Goal: Task Accomplishment & Management: Complete application form

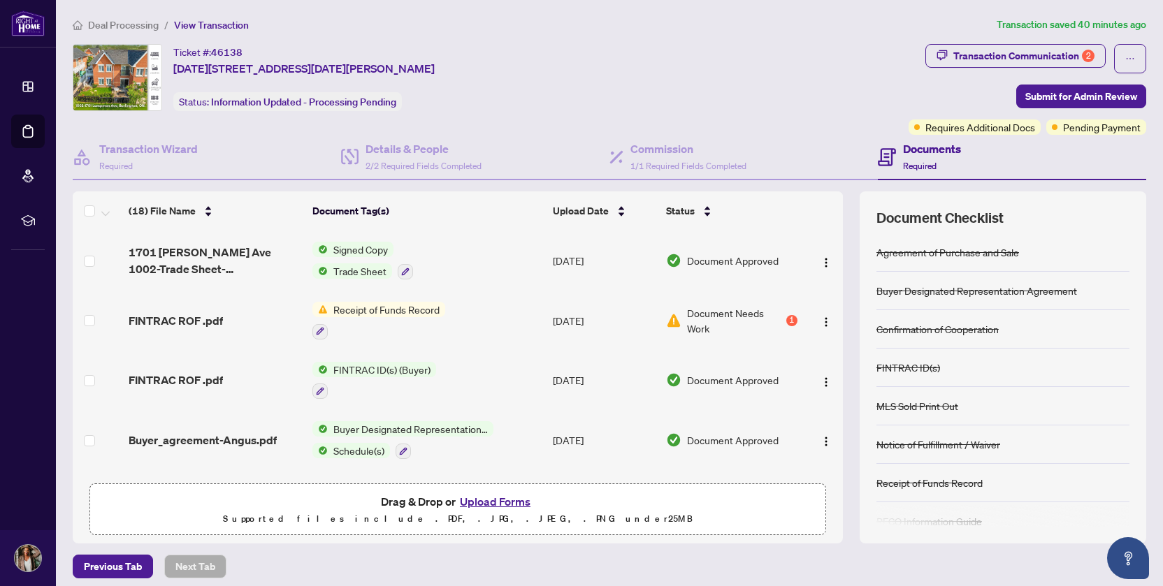
click at [795, 321] on div "1" at bounding box center [791, 320] width 11 height 11
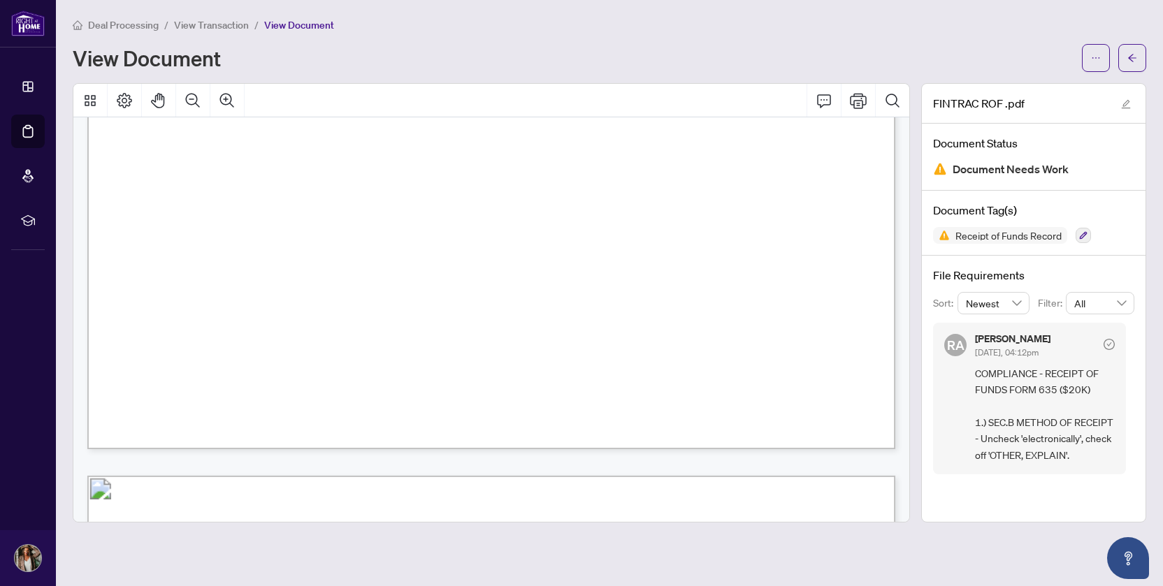
scroll to position [381, 0]
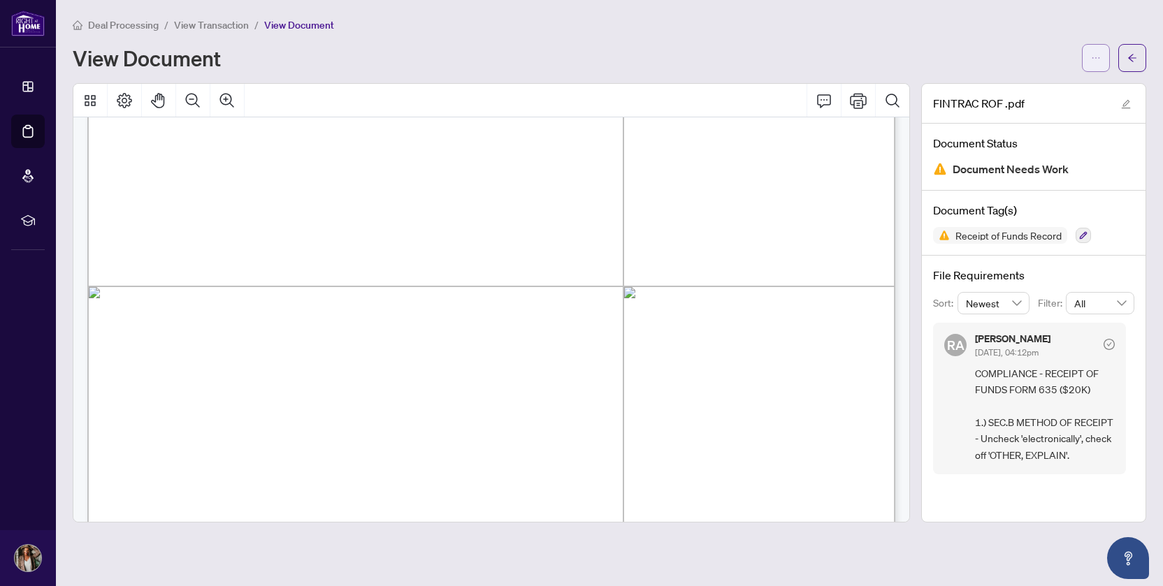
click at [1101, 55] on icon "ellipsis" at bounding box center [1096, 58] width 10 height 10
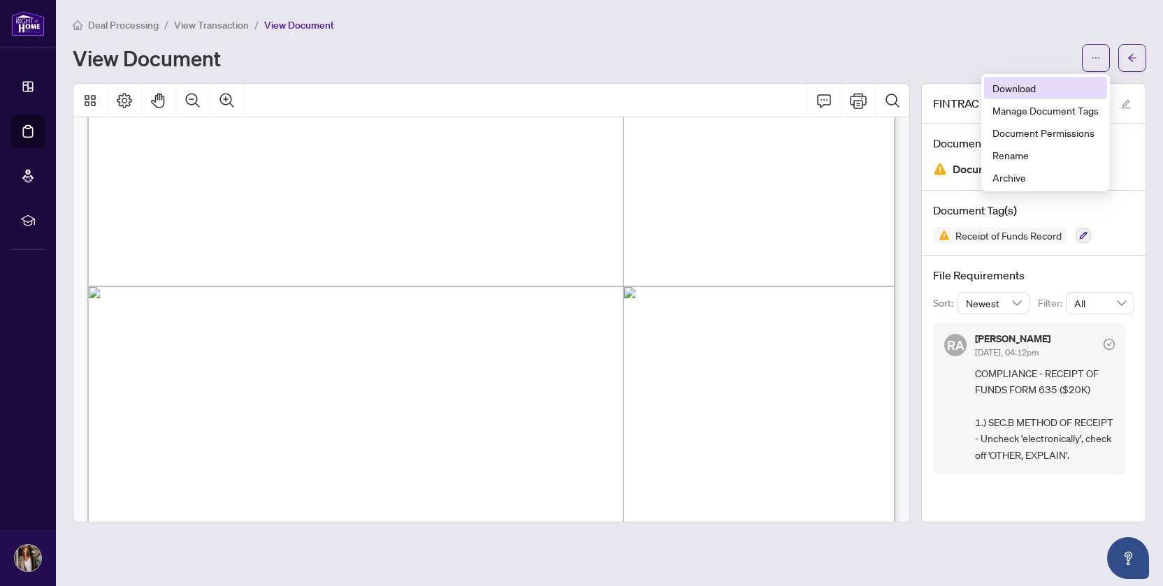
click at [1026, 92] on span "Download" at bounding box center [1045, 87] width 106 height 15
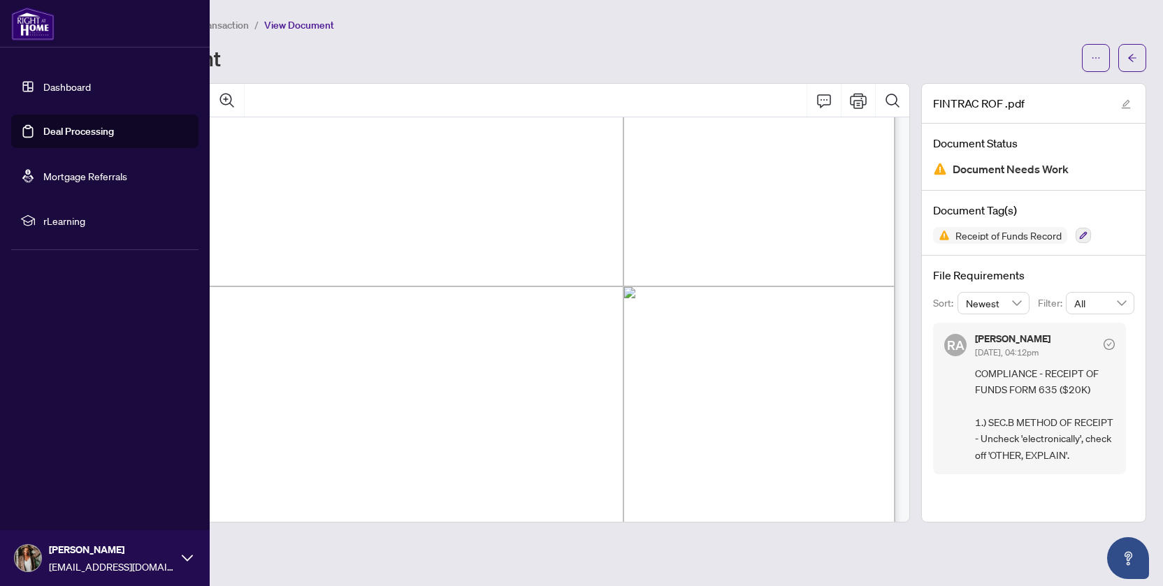
click at [46, 136] on link "Deal Processing" at bounding box center [78, 131] width 71 height 13
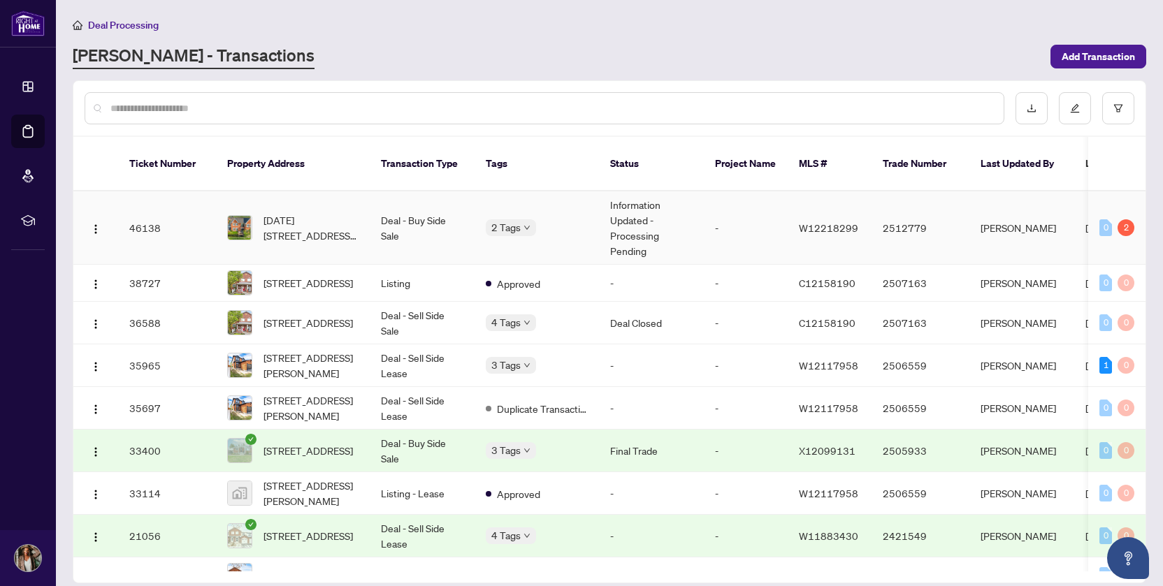
click at [1126, 219] on div "2" at bounding box center [1126, 227] width 17 height 17
click at [1120, 219] on div "0 2" at bounding box center [1116, 227] width 35 height 17
click at [628, 219] on td "Information Updated - Processing Pending" at bounding box center [651, 228] width 105 height 73
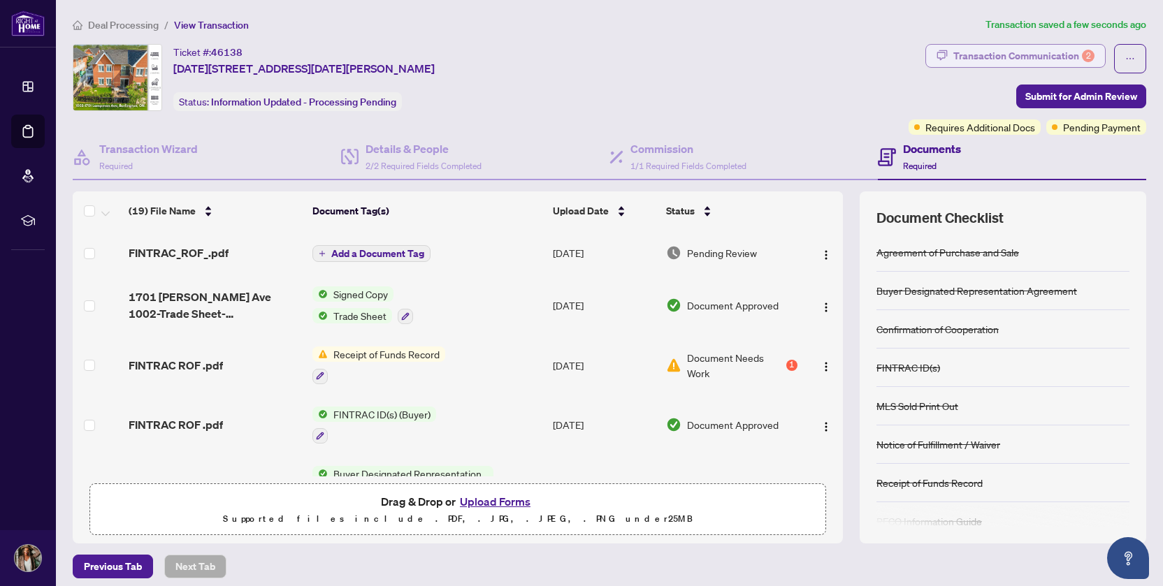
click at [969, 48] on div "Transaction Communication 2" at bounding box center [1023, 56] width 141 height 22
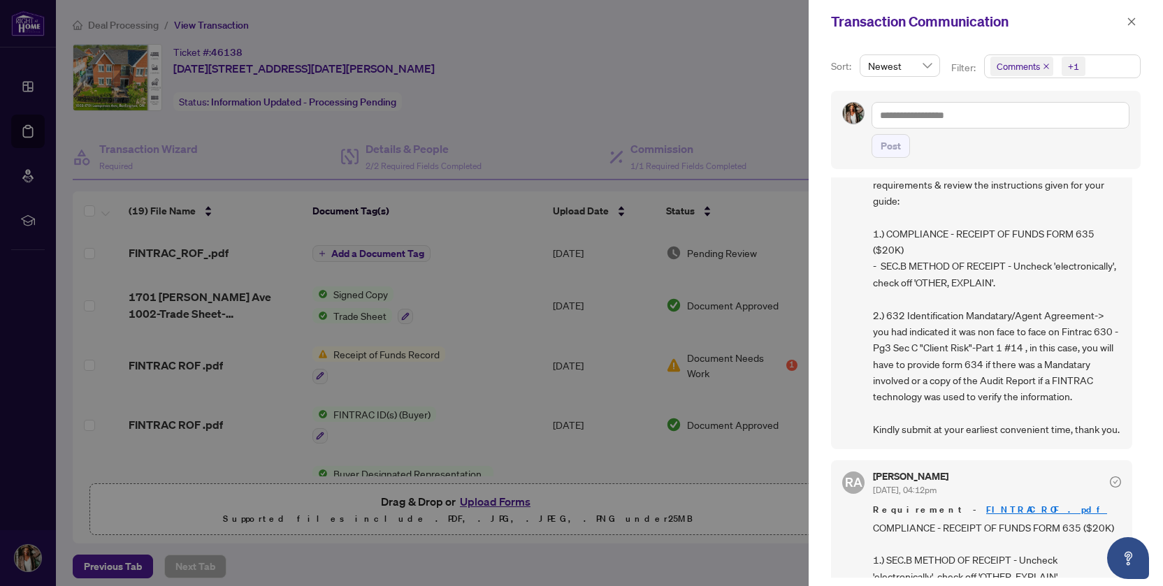
scroll to position [110, 0]
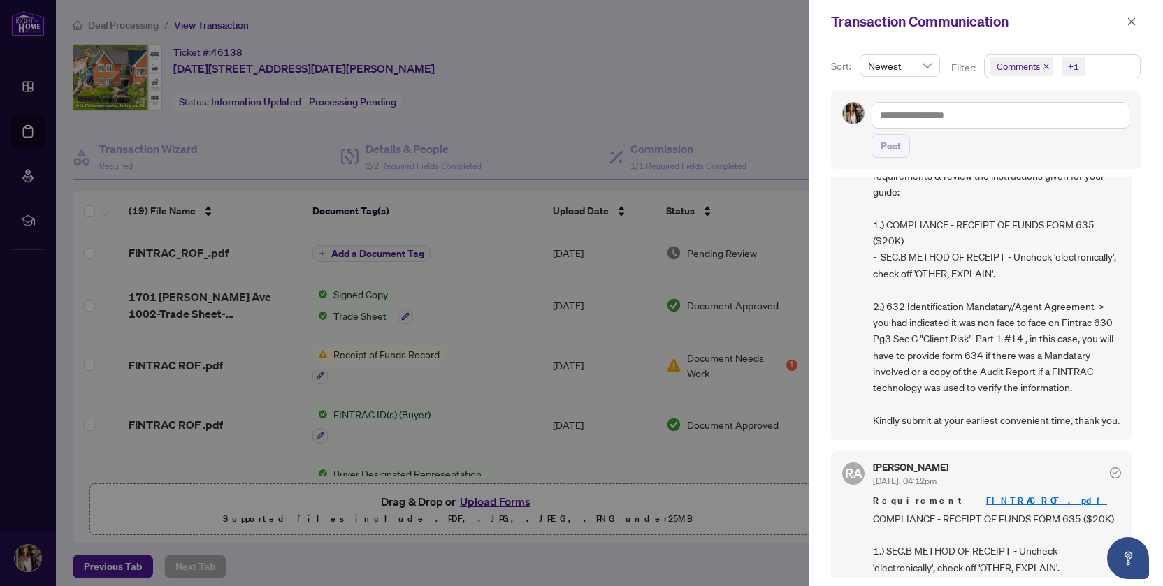
click at [507, 394] on div at bounding box center [581, 293] width 1163 height 586
click at [1132, 18] on icon "close" at bounding box center [1132, 22] width 10 height 10
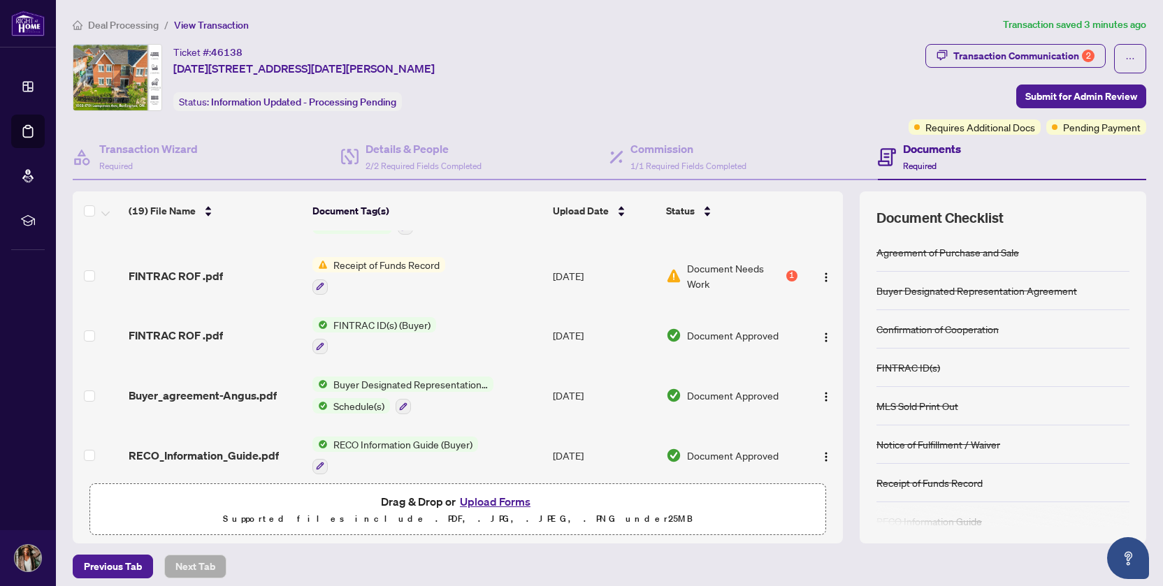
scroll to position [93, 0]
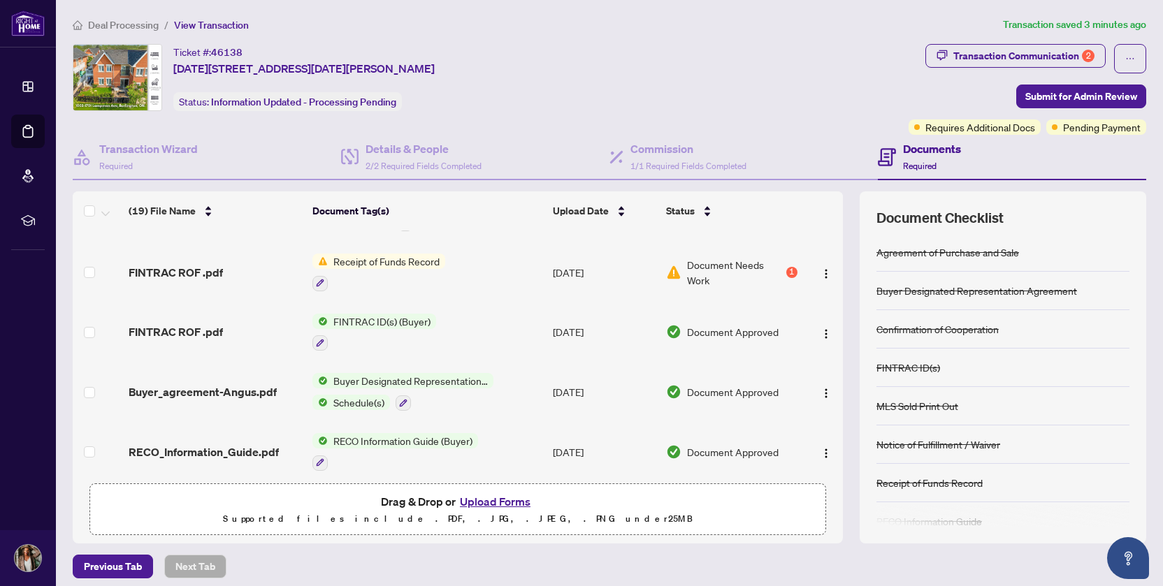
click at [359, 319] on span "FINTRAC ID(s) (Buyer)" at bounding box center [382, 321] width 108 height 15
click at [94, 385] on label at bounding box center [89, 392] width 11 height 15
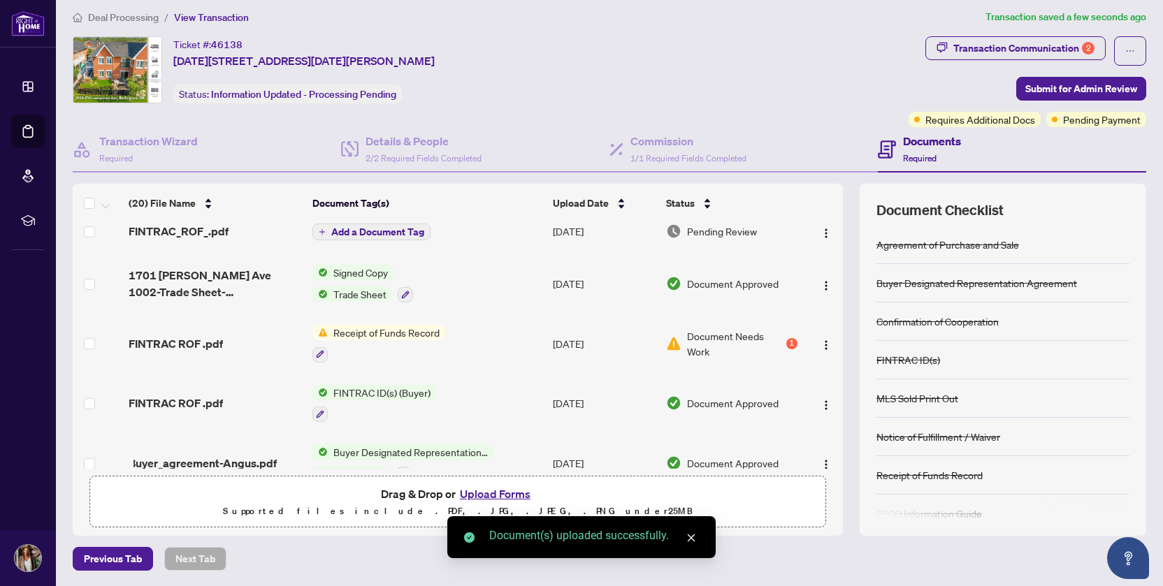
scroll to position [0, 0]
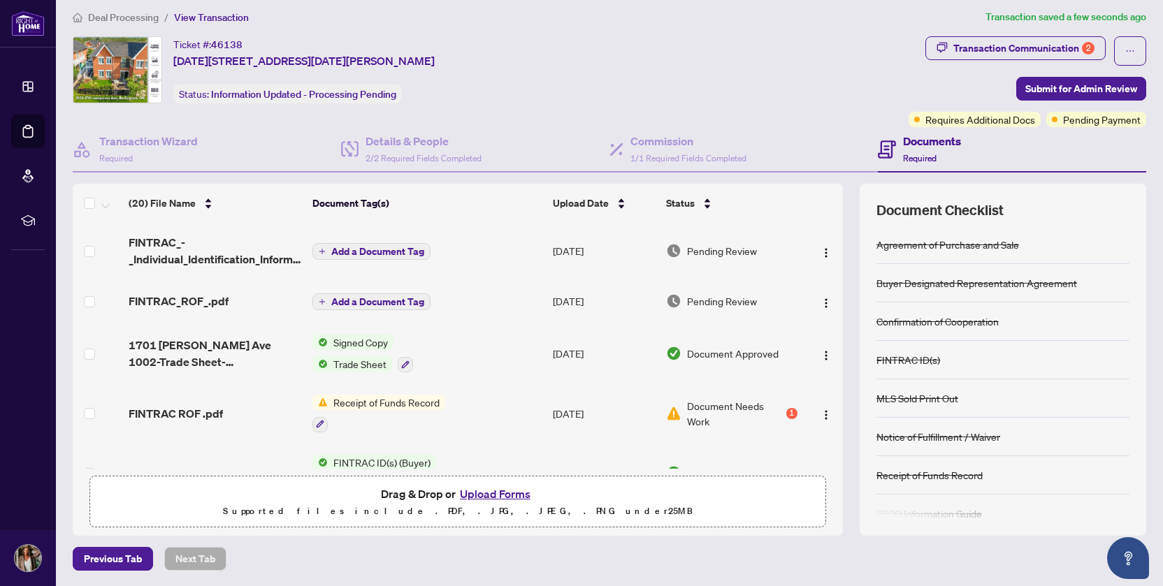
click at [389, 252] on span "Add a Document Tag" at bounding box center [377, 252] width 93 height 10
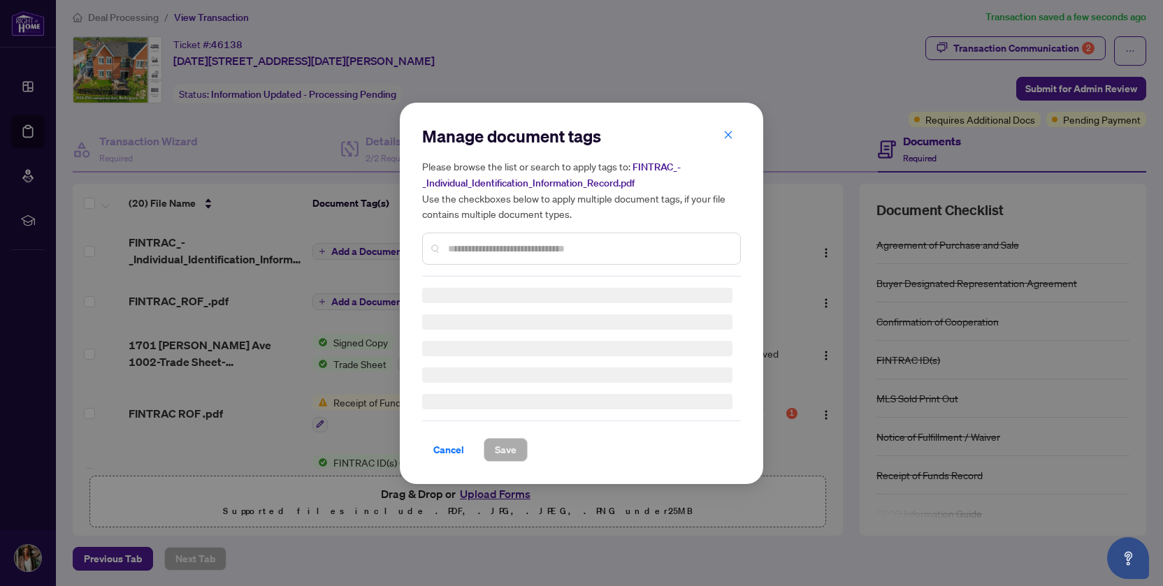
click at [481, 251] on div "Manage document tags Please browse the list or search to apply tags to: FINTRAC…" at bounding box center [581, 293] width 319 height 337
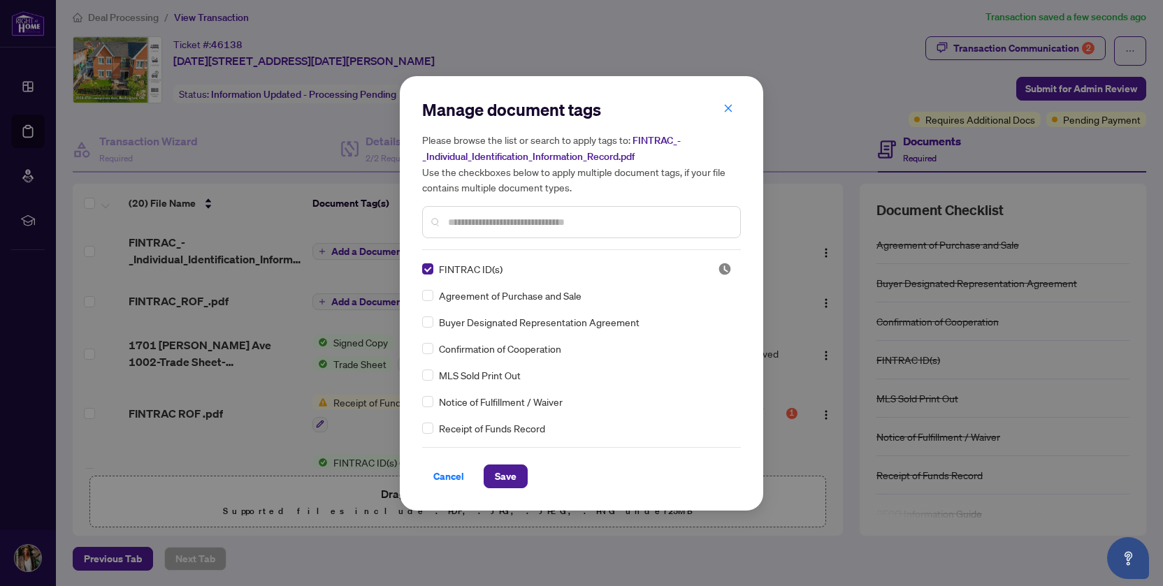
click at [493, 442] on div "Manage document tags Please browse the list or search to apply tags to: FINTRAC…" at bounding box center [581, 294] width 319 height 390
click at [504, 482] on span "Save" at bounding box center [506, 476] width 22 height 22
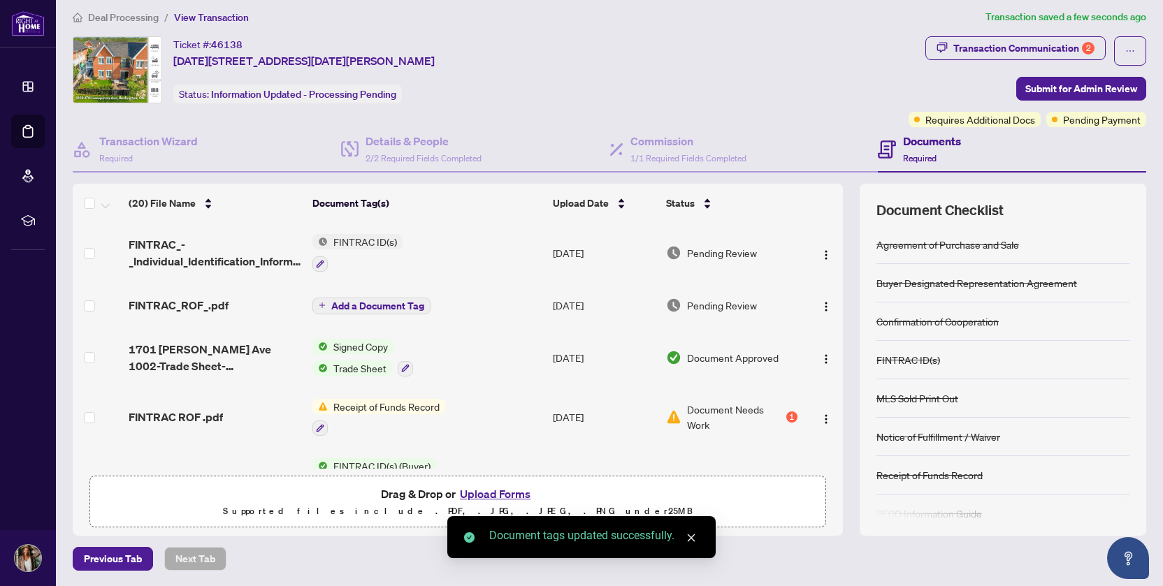
click at [421, 301] on span "Add a Document Tag" at bounding box center [377, 306] width 93 height 10
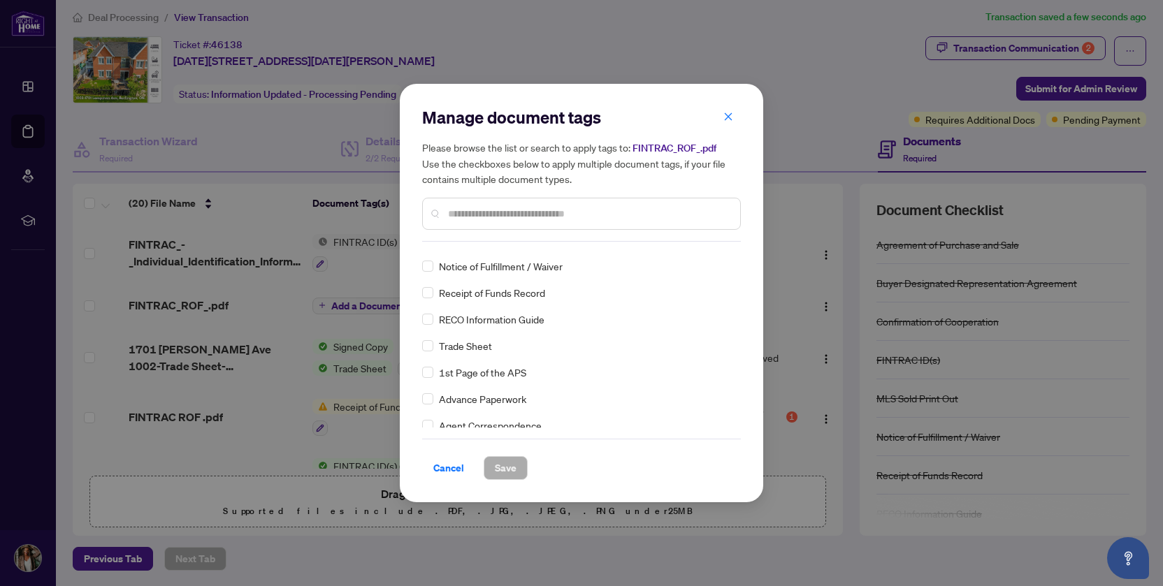
scroll to position [129, 0]
click at [470, 215] on input "text" at bounding box center [588, 213] width 281 height 15
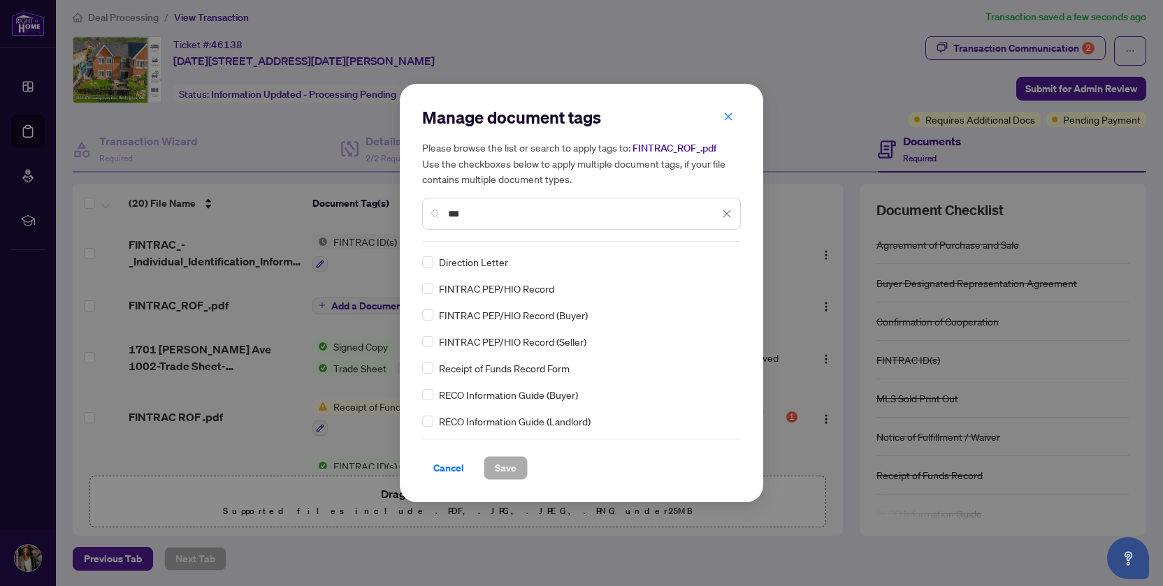
type input "***"
click at [508, 463] on span "Save" at bounding box center [506, 468] width 22 height 22
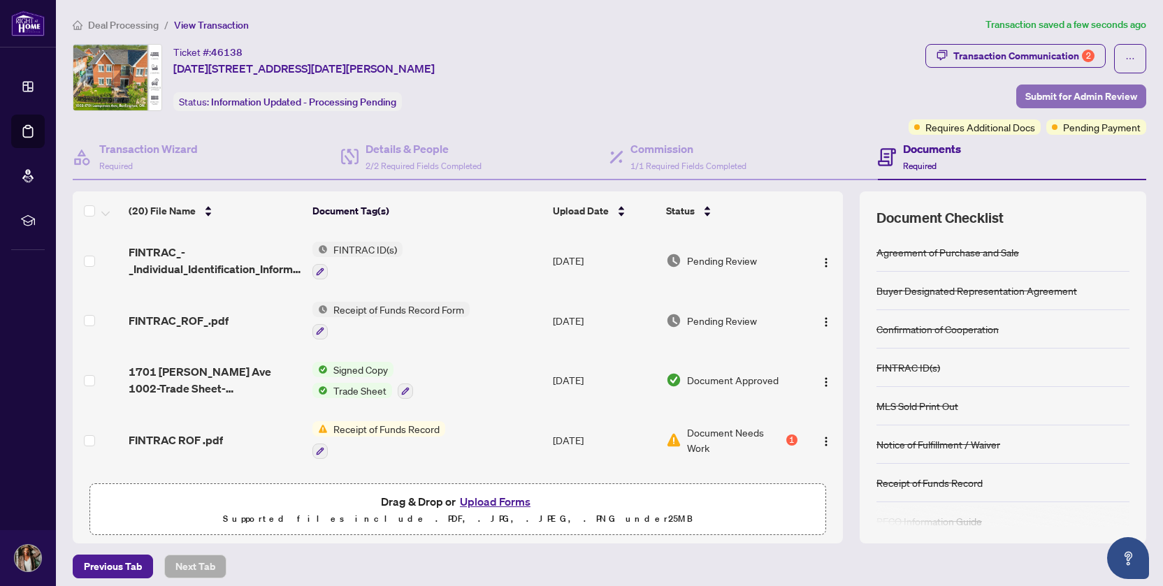
click at [1083, 90] on span "Submit for Admin Review" at bounding box center [1081, 96] width 112 height 22
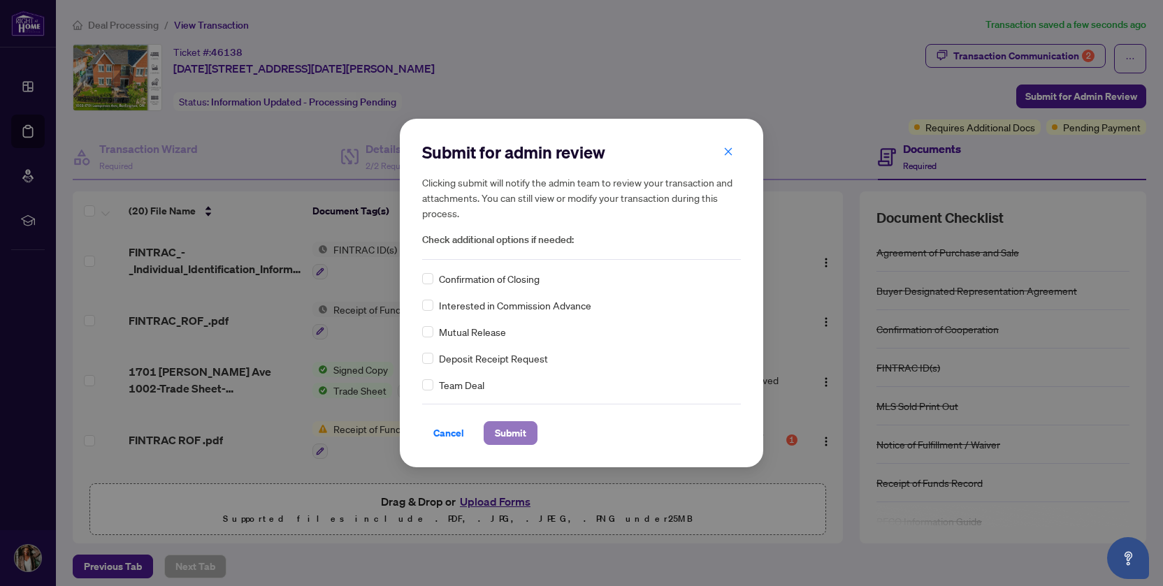
click at [510, 433] on span "Submit" at bounding box center [510, 433] width 31 height 22
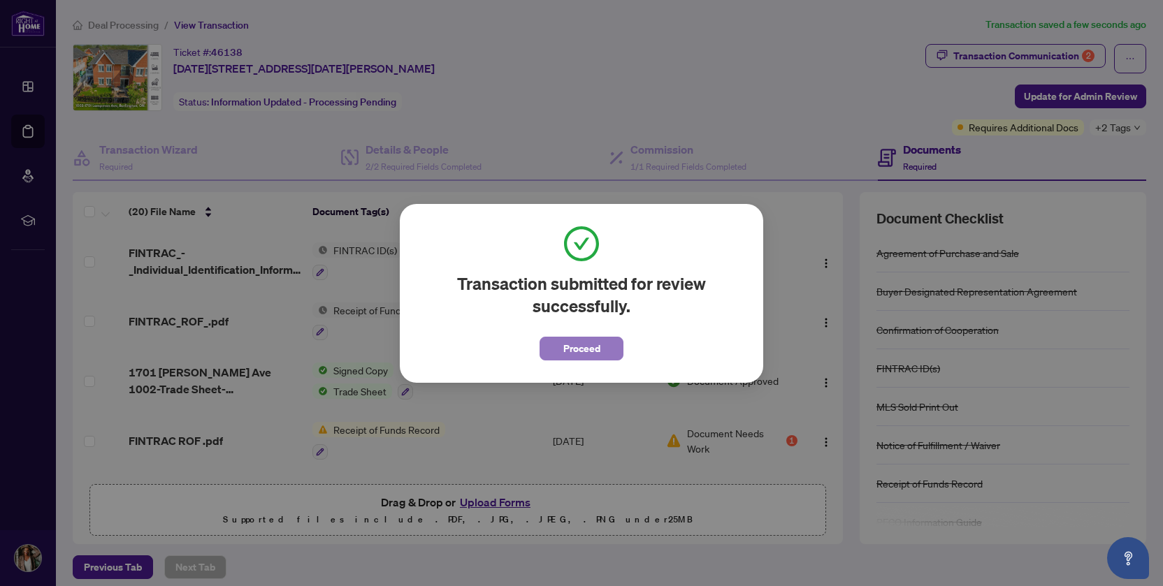
click at [592, 338] on span "Proceed" at bounding box center [581, 349] width 37 height 22
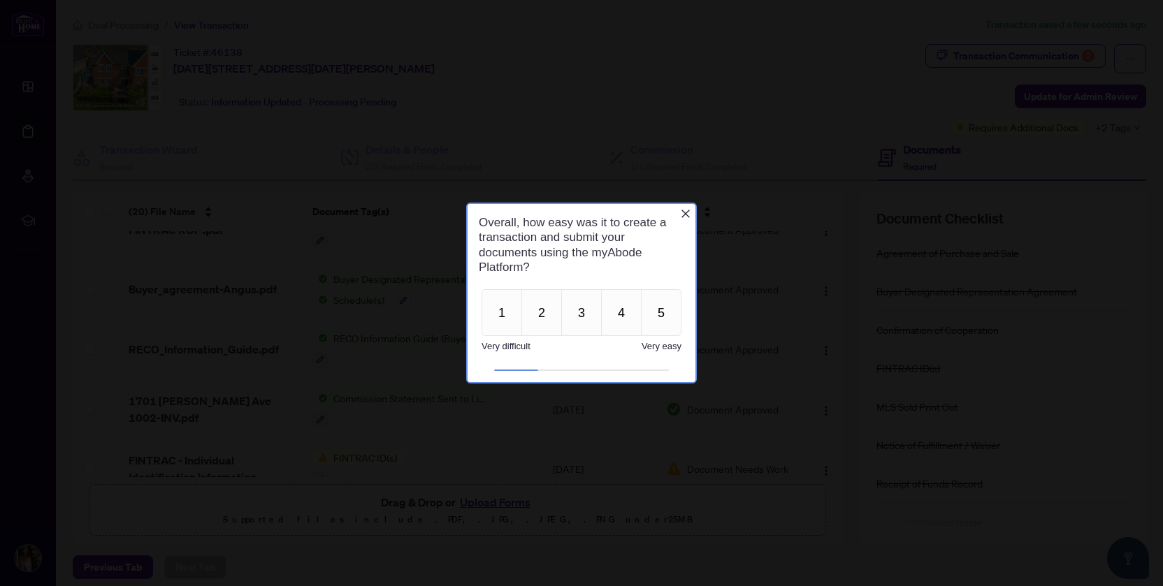
scroll to position [274, 0]
click at [664, 315] on button "5" at bounding box center [661, 312] width 41 height 47
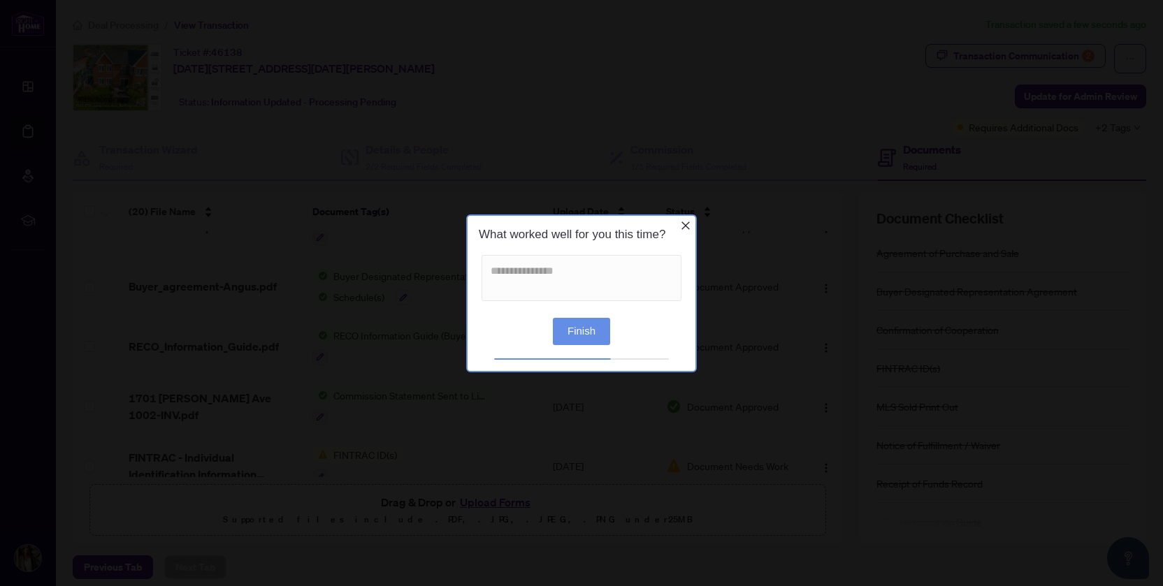
click at [577, 330] on button "Finish" at bounding box center [581, 330] width 57 height 27
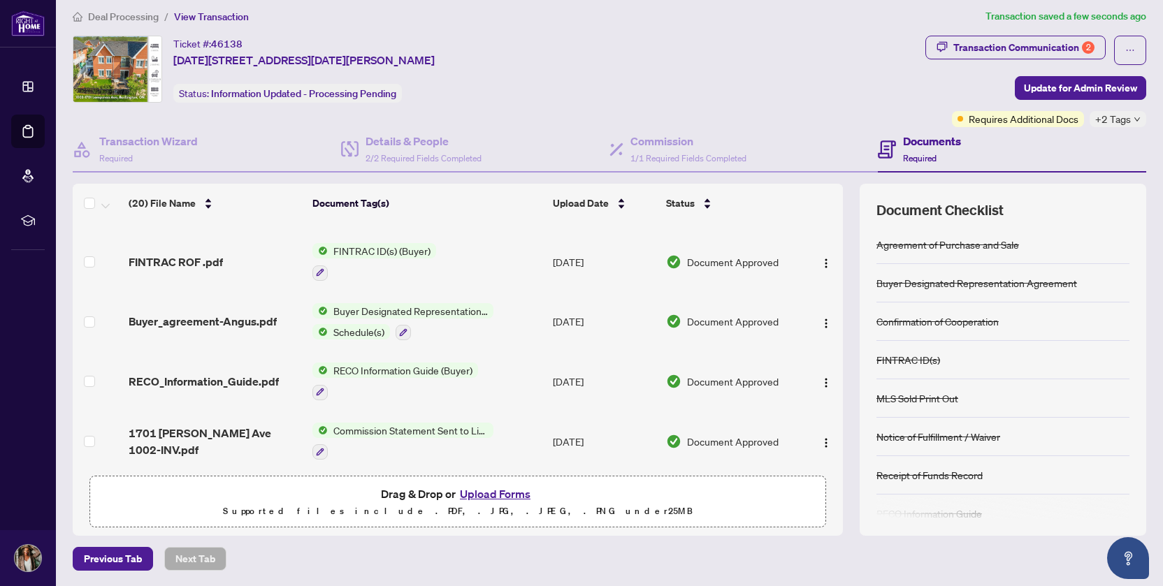
scroll to position [0, 0]
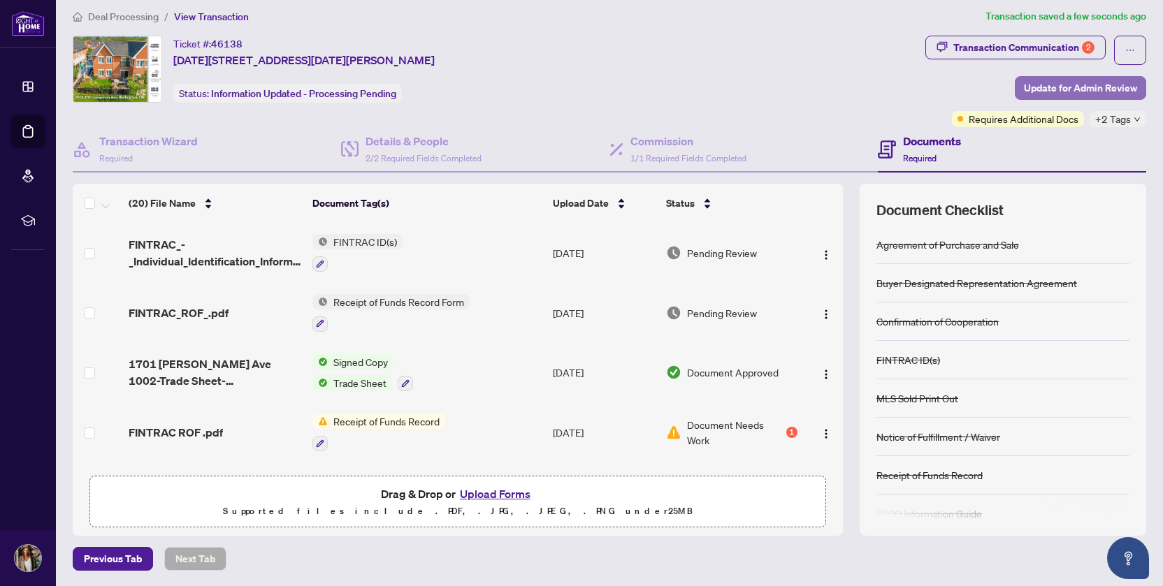
click at [1070, 85] on span "Update for Admin Review" at bounding box center [1080, 88] width 113 height 22
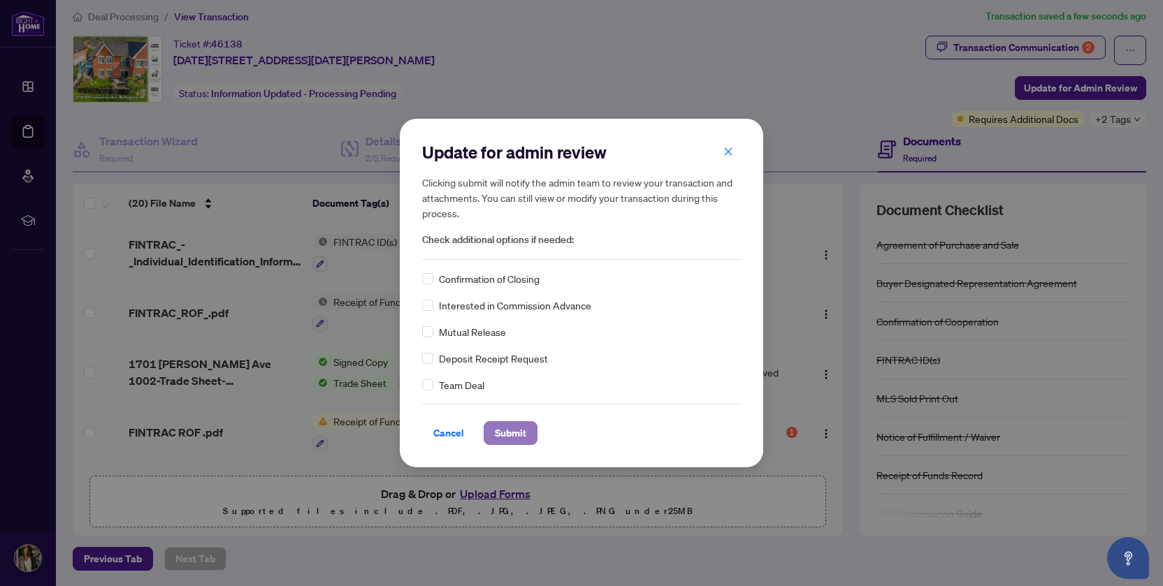
click at [514, 434] on span "Submit" at bounding box center [510, 433] width 31 height 22
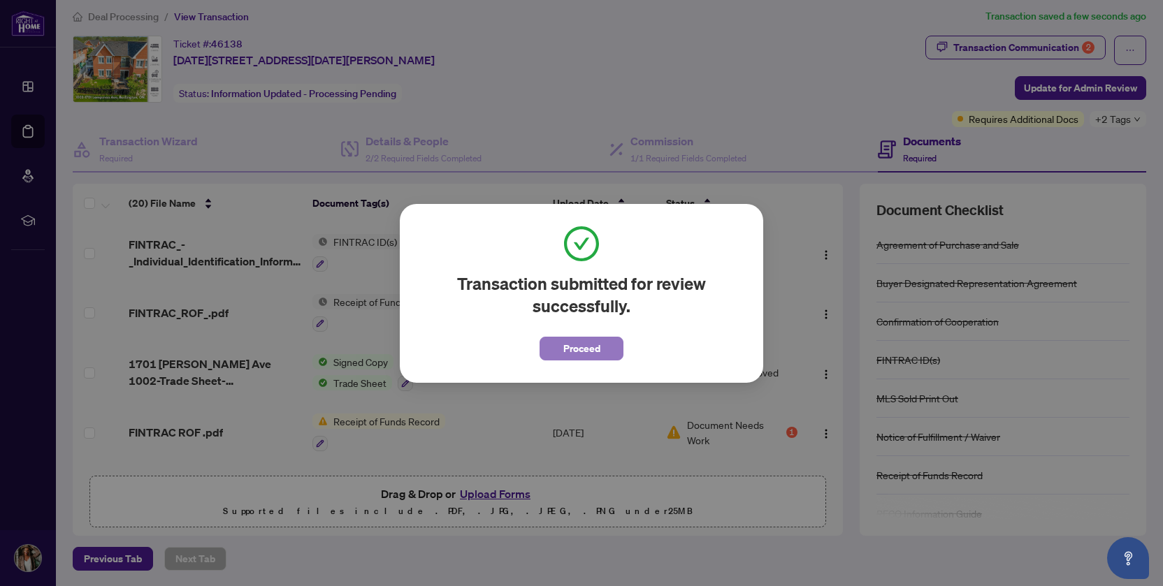
click at [591, 356] on span "Proceed" at bounding box center [581, 349] width 37 height 22
